Goal: Task Accomplishment & Management: Manage account settings

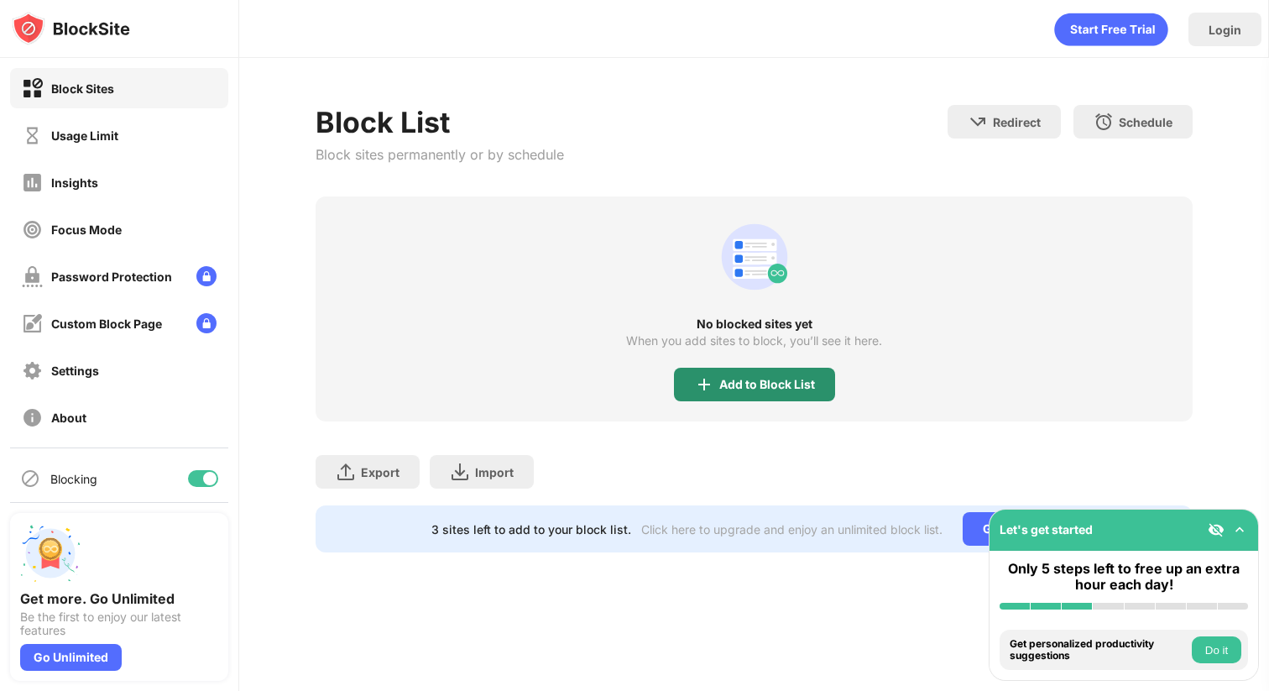
click at [716, 387] on div "Add to Block List" at bounding box center [754, 385] width 161 height 34
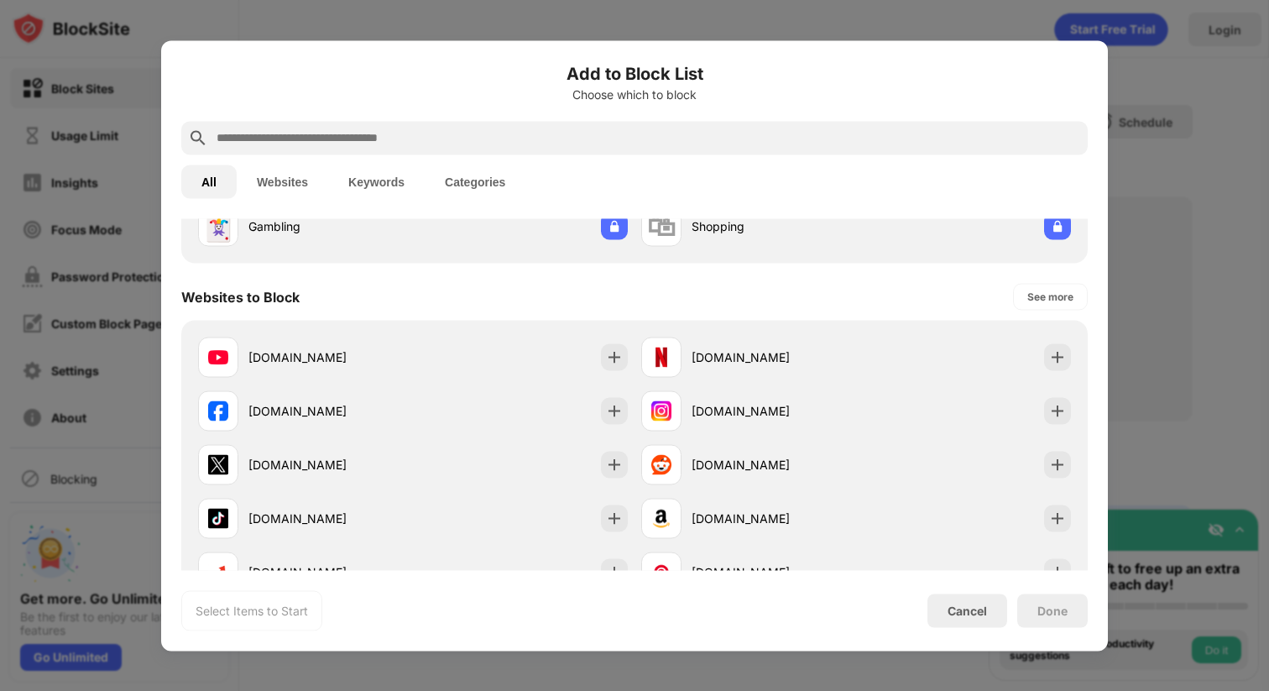
scroll to position [203, 0]
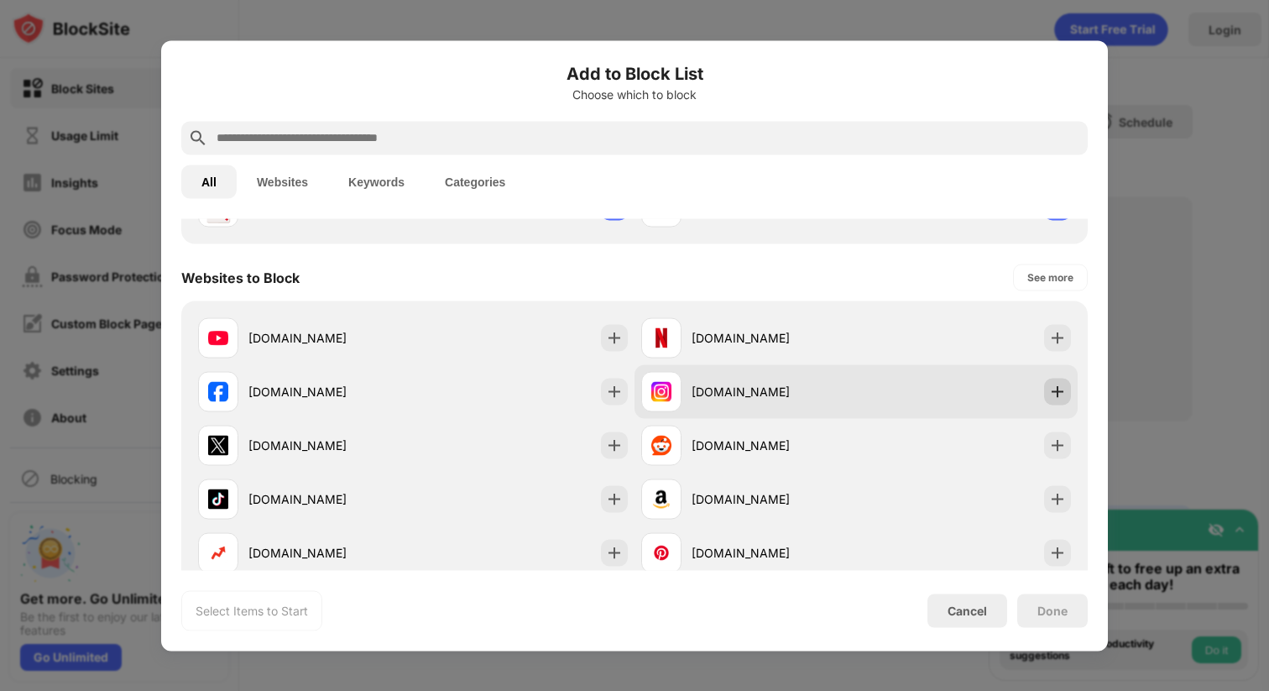
click at [1048, 388] on div at bounding box center [1057, 391] width 27 height 27
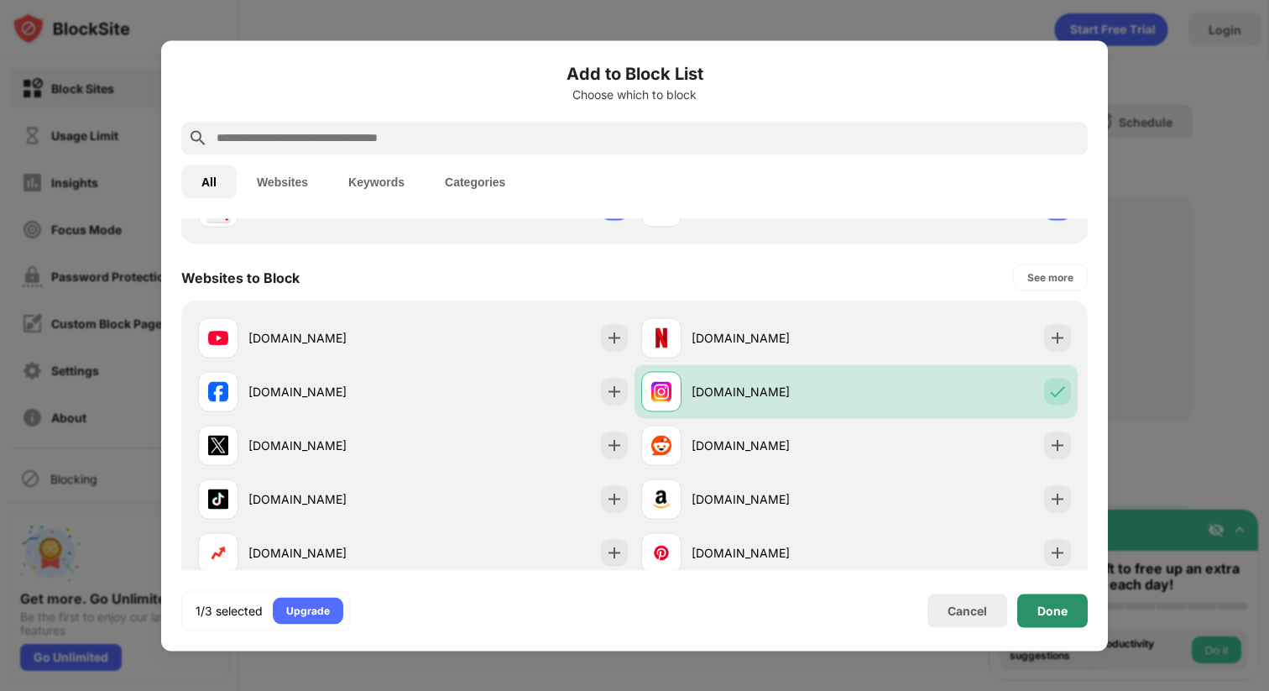
click at [1054, 614] on div "Done" at bounding box center [1053, 610] width 30 height 13
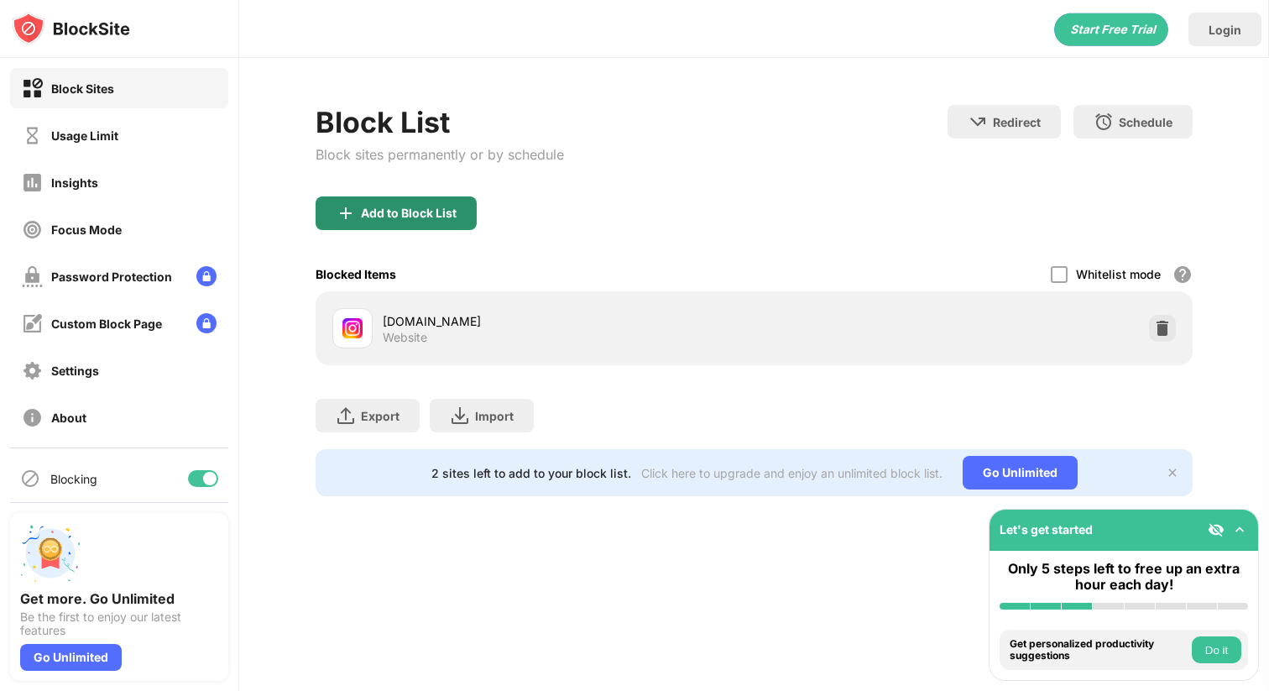
click at [398, 207] on div "Add to Block List" at bounding box center [409, 213] width 96 height 13
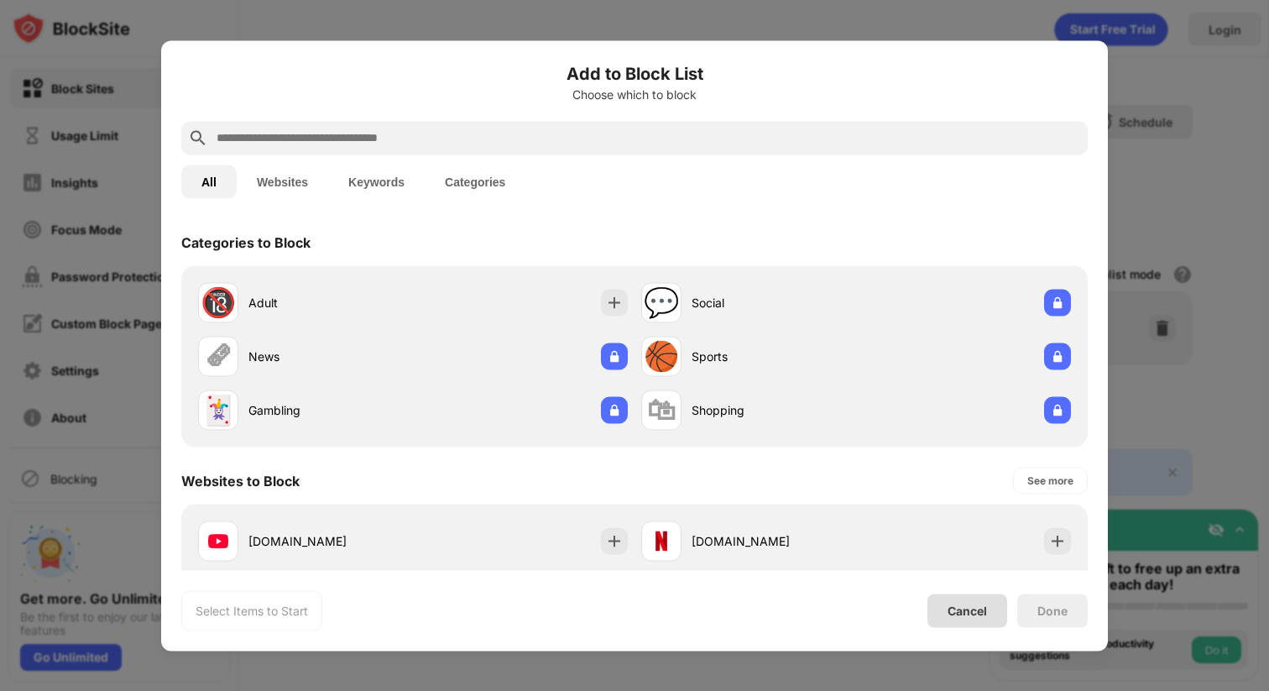
click at [946, 609] on div "Cancel" at bounding box center [968, 611] width 80 height 34
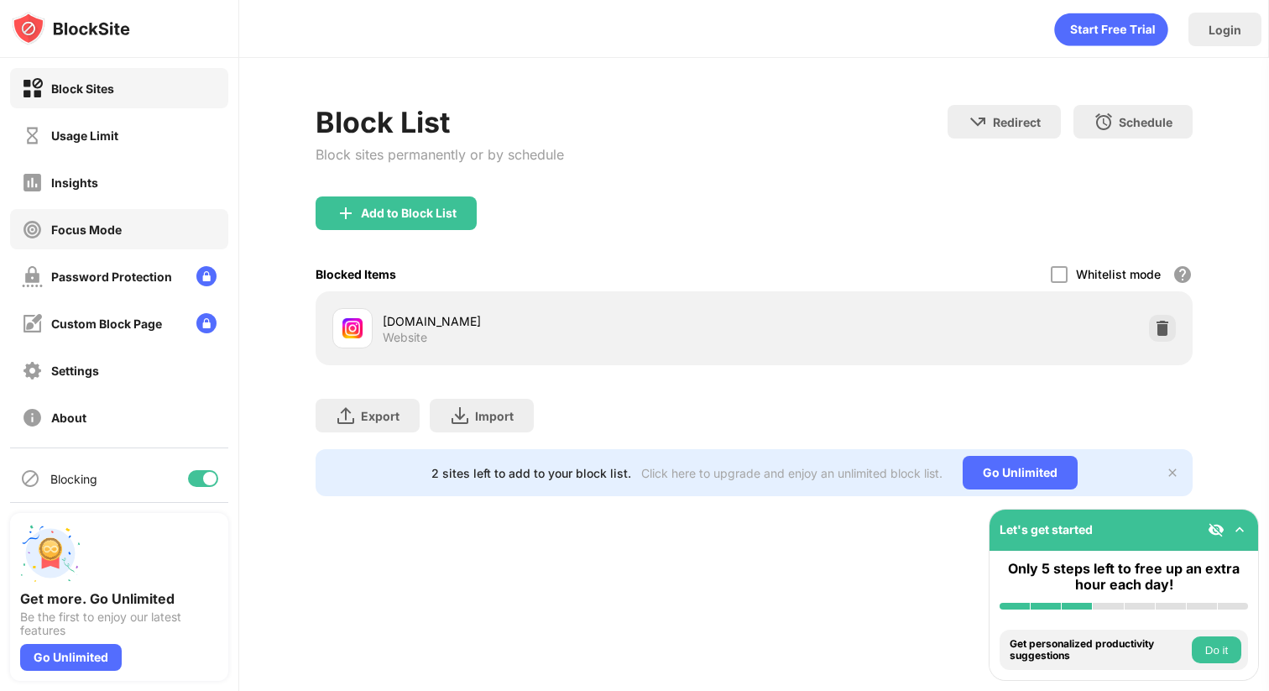
click at [102, 231] on div "Focus Mode" at bounding box center [86, 229] width 71 height 14
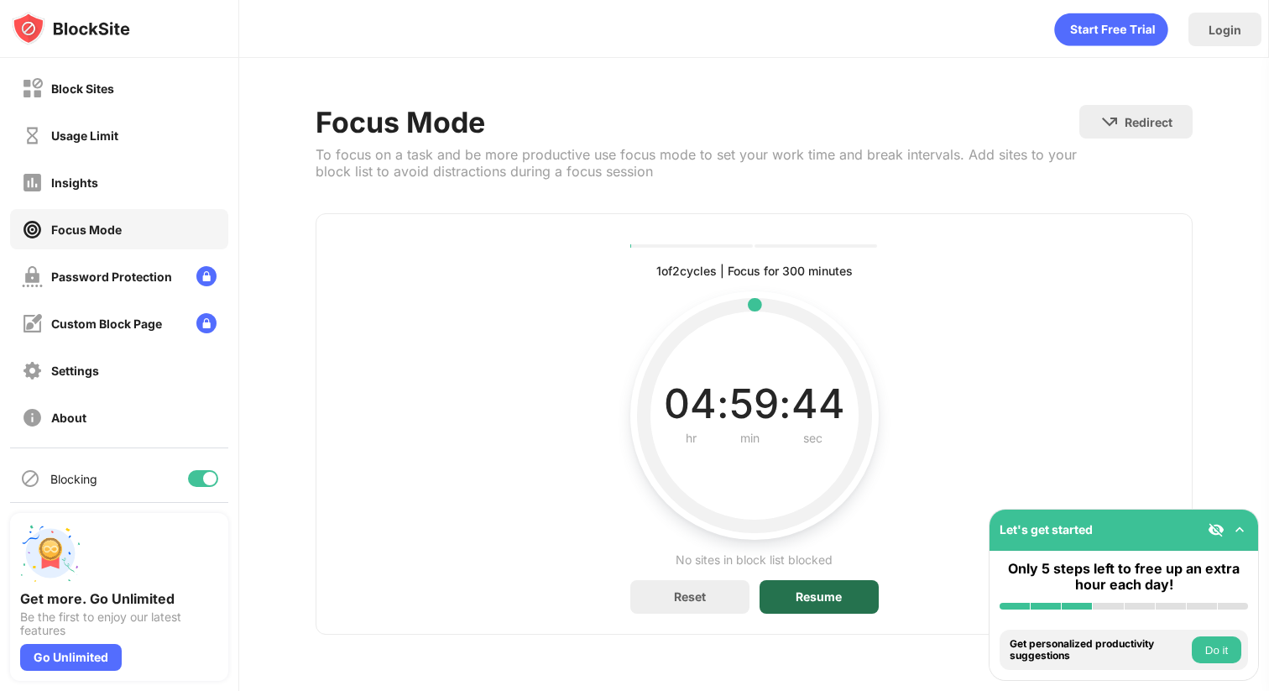
click at [807, 601] on div "Resume" at bounding box center [819, 596] width 46 height 13
